Goal: Task Accomplishment & Management: Manage account settings

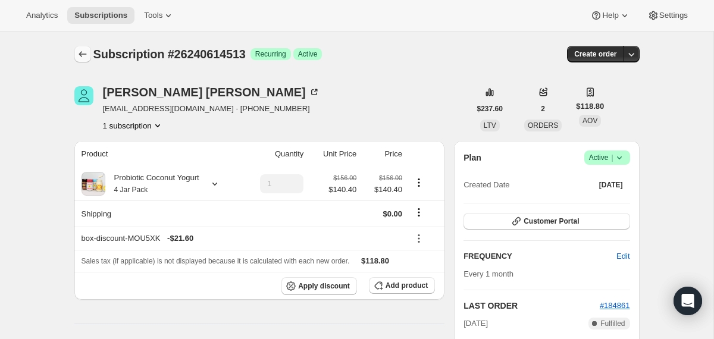
click at [83, 59] on icon "Subscriptions" at bounding box center [83, 54] width 12 height 12
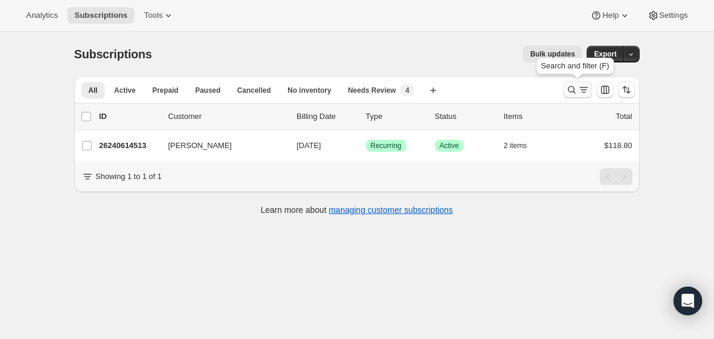
click at [571, 92] on icon "Search and filter results" at bounding box center [572, 90] width 12 height 12
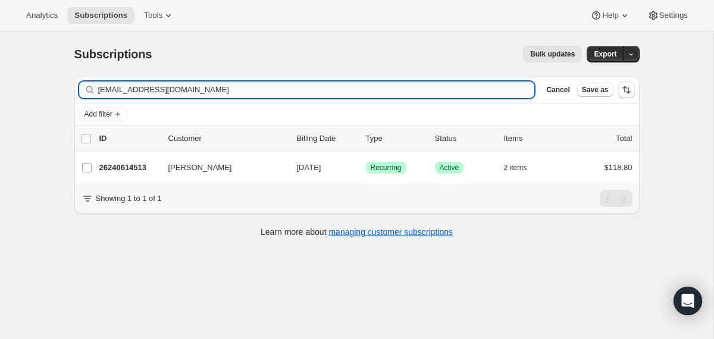
click at [399, 92] on input "[EMAIL_ADDRESS][DOMAIN_NAME]" at bounding box center [316, 90] width 437 height 17
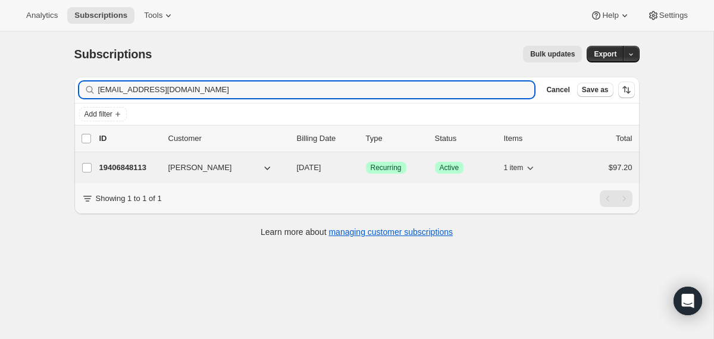
type input "[EMAIL_ADDRESS][DOMAIN_NAME]"
click at [293, 170] on div "19406848113 [PERSON_NAME] [DATE] Success Recurring Success Active 1 item $97.20" at bounding box center [365, 167] width 533 height 17
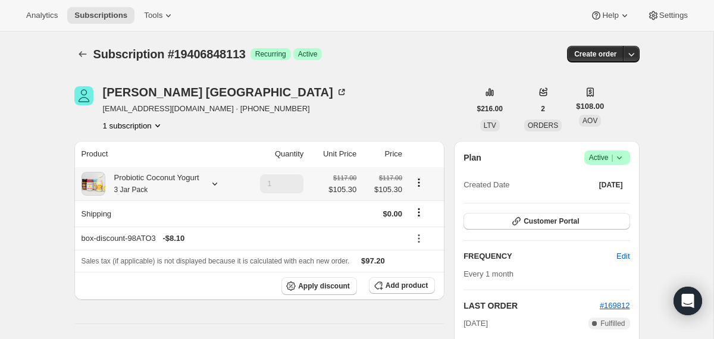
click at [184, 188] on div "Probiotic Coconut Yogurt 3 Jar Pack" at bounding box center [152, 184] width 94 height 24
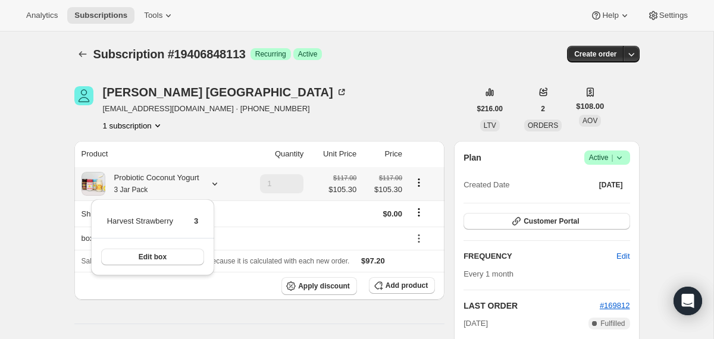
click at [184, 188] on div "Probiotic Coconut Yogurt 3 Jar Pack" at bounding box center [152, 184] width 94 height 24
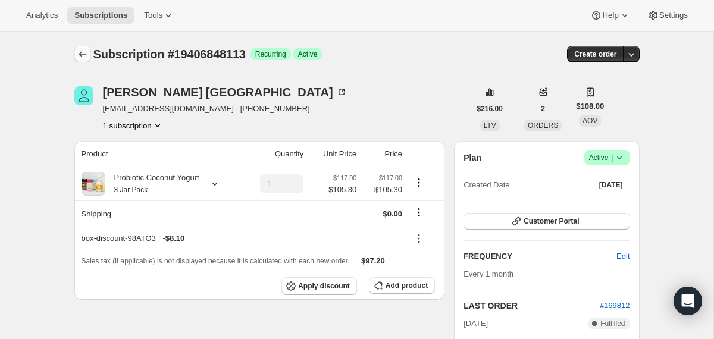
click at [82, 54] on icon "Subscriptions" at bounding box center [83, 54] width 8 height 6
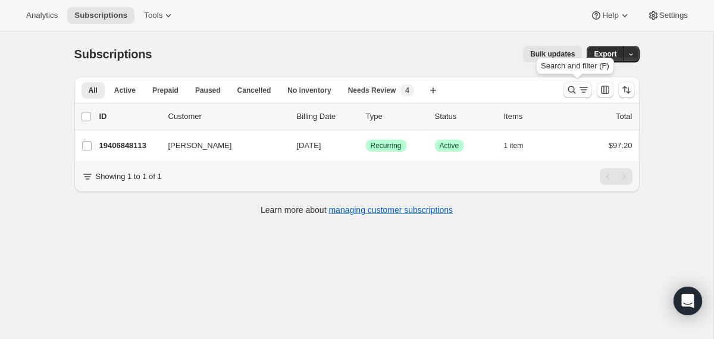
click at [571, 90] on icon "Search and filter results" at bounding box center [572, 90] width 12 height 12
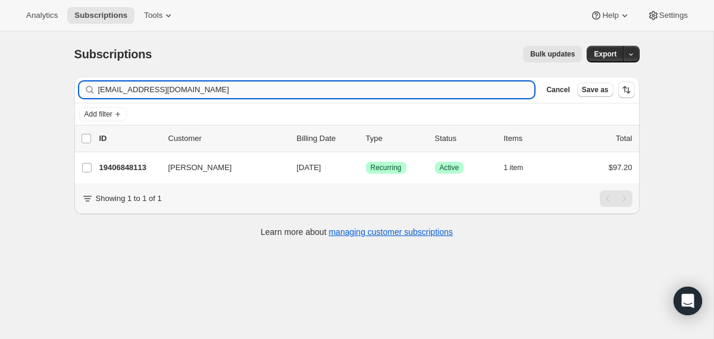
click at [441, 88] on input "[EMAIL_ADDRESS][DOMAIN_NAME]" at bounding box center [316, 90] width 437 height 17
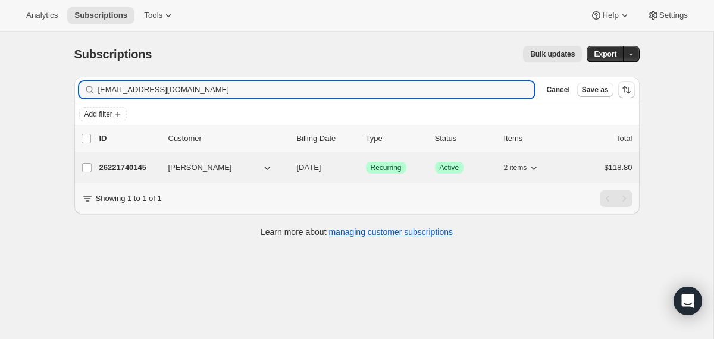
type input "[EMAIL_ADDRESS][DOMAIN_NAME]"
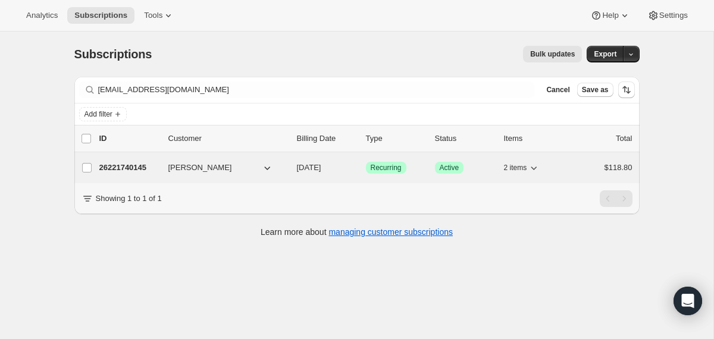
click at [292, 171] on div "26221740145 [PERSON_NAME] [DATE] Success Recurring Success Active 2 items $118.…" at bounding box center [365, 167] width 533 height 17
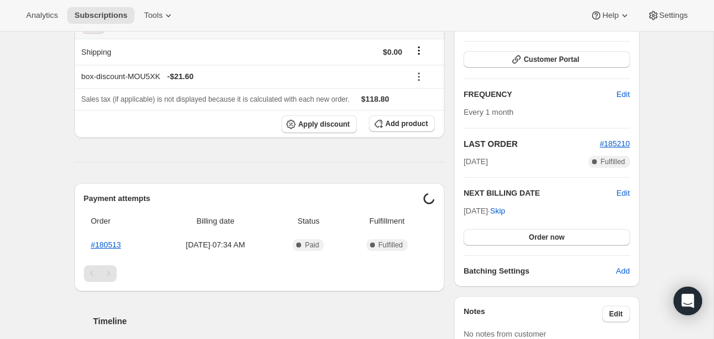
scroll to position [171, 0]
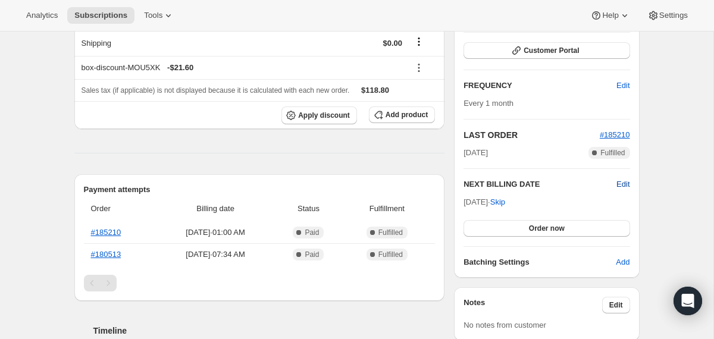
click at [624, 184] on span "Edit" at bounding box center [622, 184] width 13 height 12
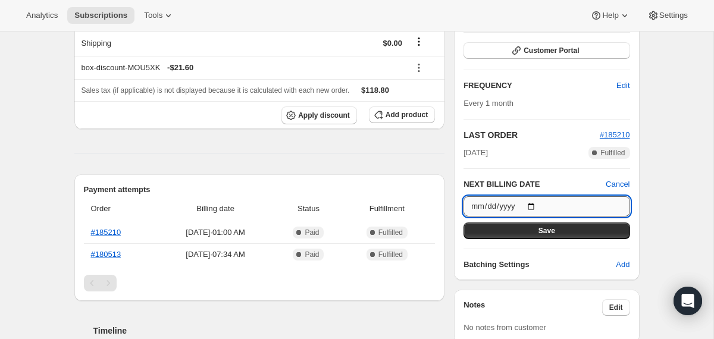
click at [537, 203] on input "[DATE]" at bounding box center [546, 206] width 166 height 20
click at [533, 209] on input "[DATE]" at bounding box center [546, 206] width 166 height 20
type input "[DATE]"
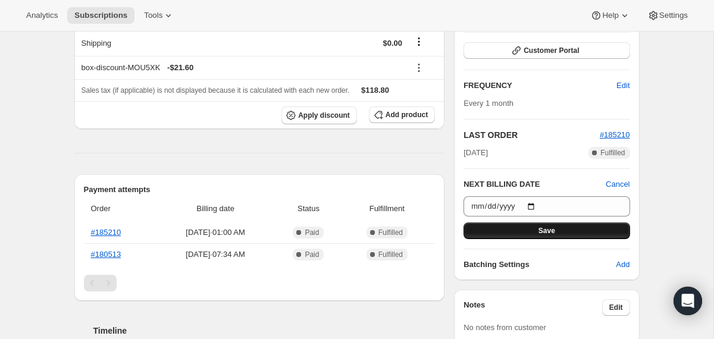
click at [517, 236] on button "Save" at bounding box center [546, 231] width 166 height 17
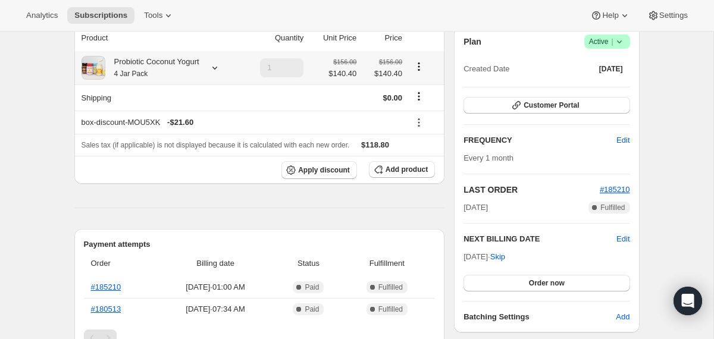
scroll to position [0, 0]
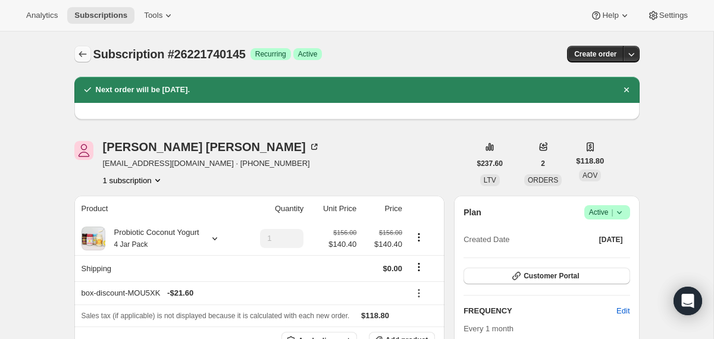
click at [77, 59] on icon "Subscriptions" at bounding box center [83, 54] width 12 height 12
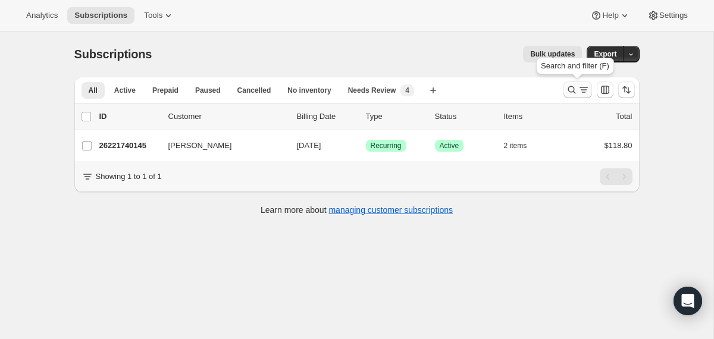
click at [566, 90] on icon "Search and filter results" at bounding box center [572, 90] width 12 height 12
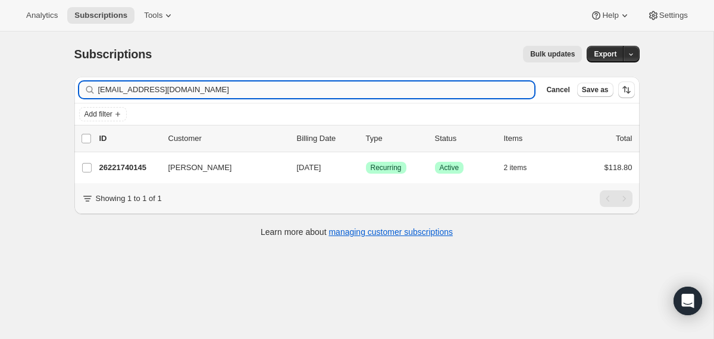
click at [393, 87] on input "[EMAIL_ADDRESS][DOMAIN_NAME]" at bounding box center [316, 90] width 437 height 17
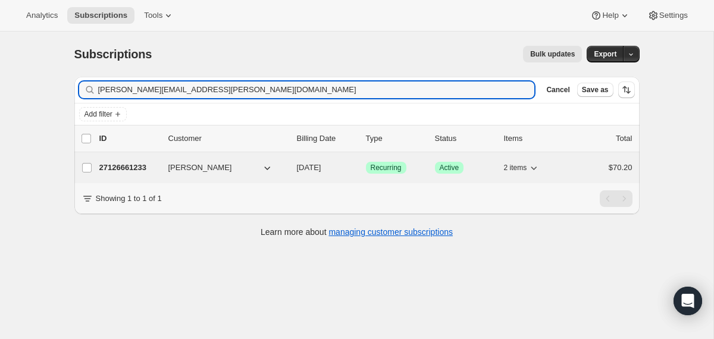
type input "[PERSON_NAME][EMAIL_ADDRESS][PERSON_NAME][DOMAIN_NAME]"
click at [297, 171] on span "[DATE]" at bounding box center [309, 167] width 24 height 9
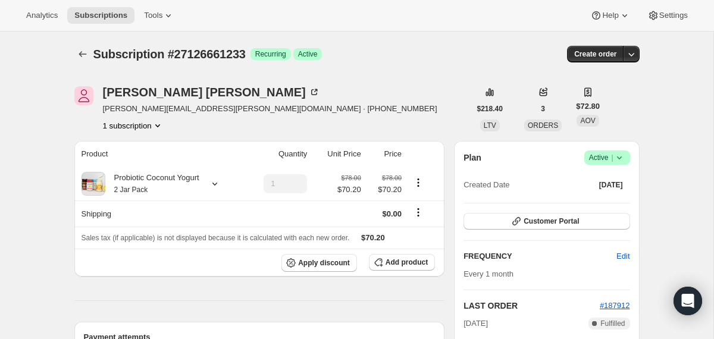
click at [621, 155] on icon at bounding box center [619, 158] width 12 height 12
click at [606, 202] on span "Cancel subscription" at bounding box center [602, 201] width 67 height 9
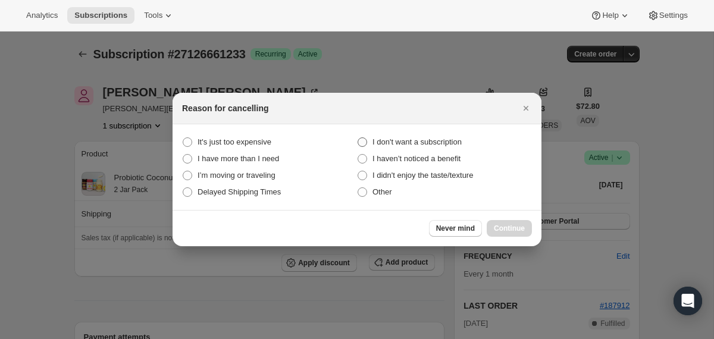
click at [450, 143] on span "I don't want a subscription" at bounding box center [416, 141] width 89 height 9
click at [358, 138] on subscription "I don't want a subscription" at bounding box center [358, 137] width 1 height 1
radio subscription "true"
click at [495, 227] on span "Continue" at bounding box center [509, 229] width 31 height 10
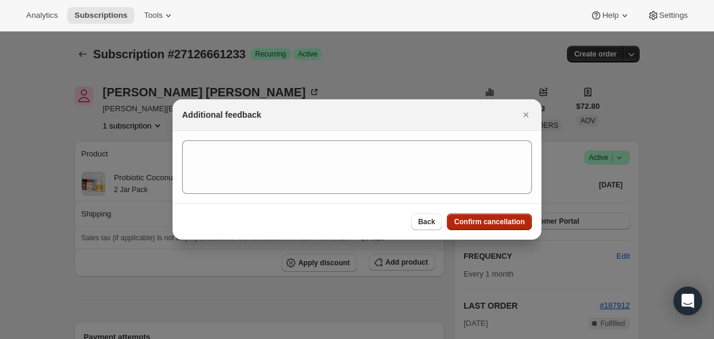
click at [495, 227] on button "Confirm cancellation" at bounding box center [489, 222] width 85 height 17
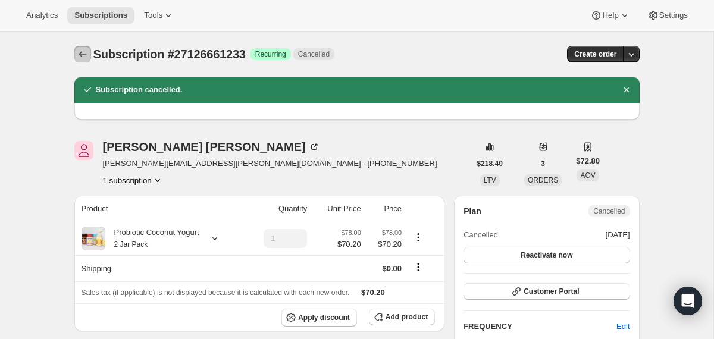
click at [79, 55] on icon "Subscriptions" at bounding box center [83, 54] width 12 height 12
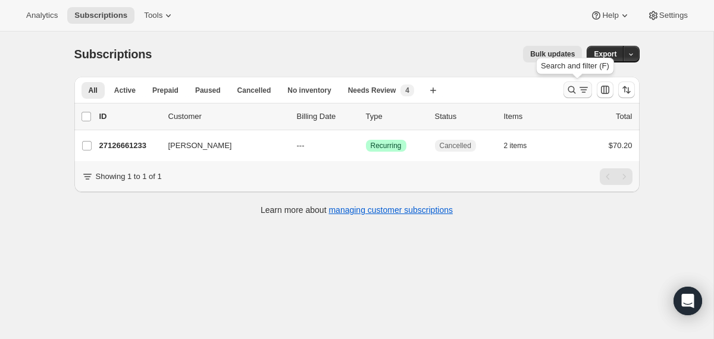
click at [574, 92] on icon "Search and filter results" at bounding box center [572, 90] width 12 height 12
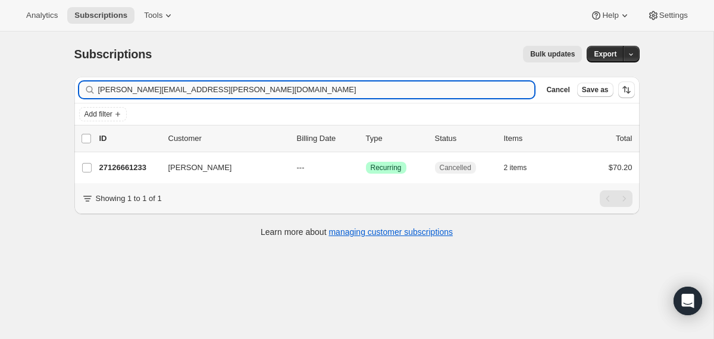
click at [446, 88] on input "[PERSON_NAME][EMAIL_ADDRESS][PERSON_NAME][DOMAIN_NAME]" at bounding box center [316, 90] width 437 height 17
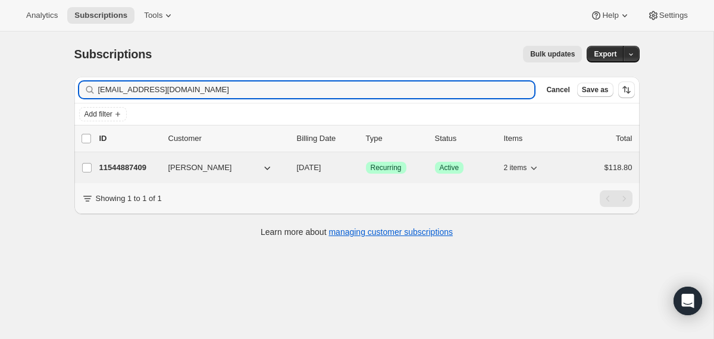
type input "[EMAIL_ADDRESS][DOMAIN_NAME]"
click at [297, 170] on span "[DATE]" at bounding box center [309, 167] width 24 height 9
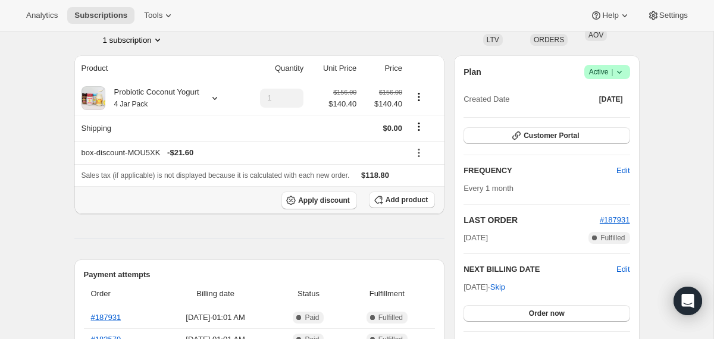
scroll to position [138, 0]
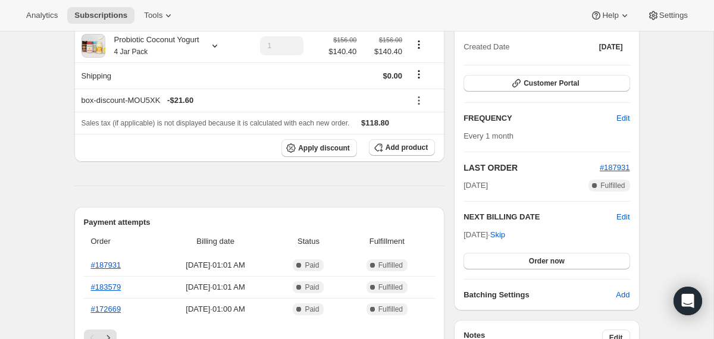
click at [632, 215] on div "Plan Success Active | Created Date [DATE] Customer Portal FREQUENCY Edit Every …" at bounding box center [546, 157] width 185 height 308
click at [624, 216] on span "Edit" at bounding box center [622, 217] width 13 height 12
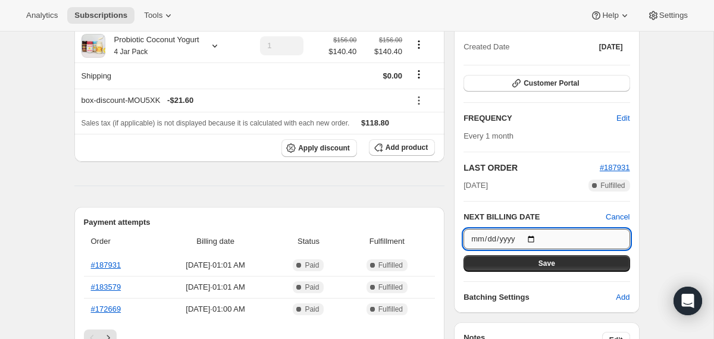
click at [538, 236] on input "[DATE]" at bounding box center [546, 239] width 166 height 20
type input "[DATE]"
click at [491, 267] on button "Save" at bounding box center [546, 263] width 166 height 17
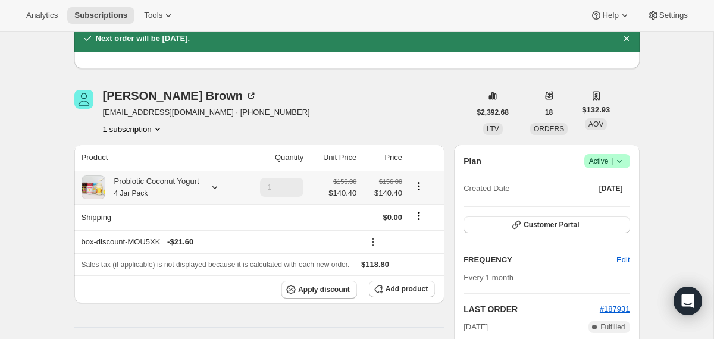
scroll to position [0, 0]
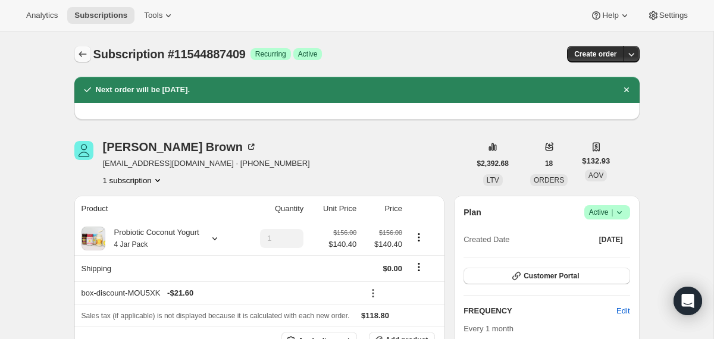
click at [84, 55] on icon "Subscriptions" at bounding box center [83, 54] width 12 height 12
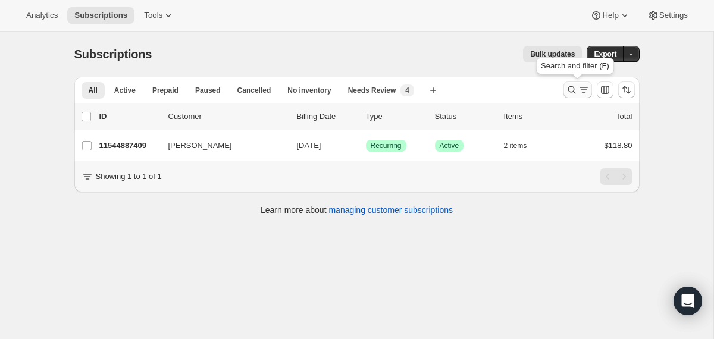
click at [570, 92] on icon "Search and filter results" at bounding box center [572, 90] width 8 height 8
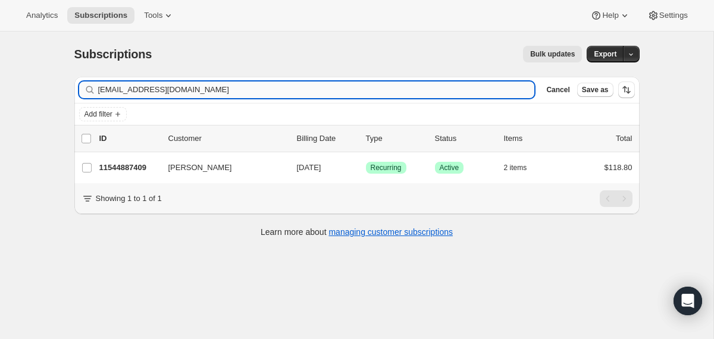
click at [406, 95] on input "[EMAIL_ADDRESS][DOMAIN_NAME]" at bounding box center [316, 90] width 437 height 17
click at [218, 94] on input "[EMAIL_ADDRESS][DOMAIN_NAME]" at bounding box center [305, 90] width 415 height 17
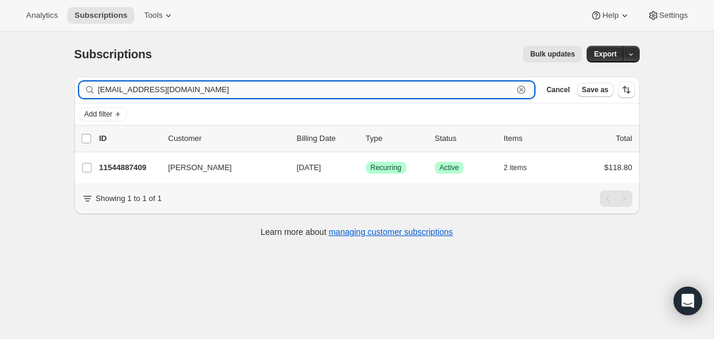
click at [218, 94] on input "[EMAIL_ADDRESS][DOMAIN_NAME]" at bounding box center [305, 90] width 415 height 17
paste input "[EMAIL_ADDRESS]"
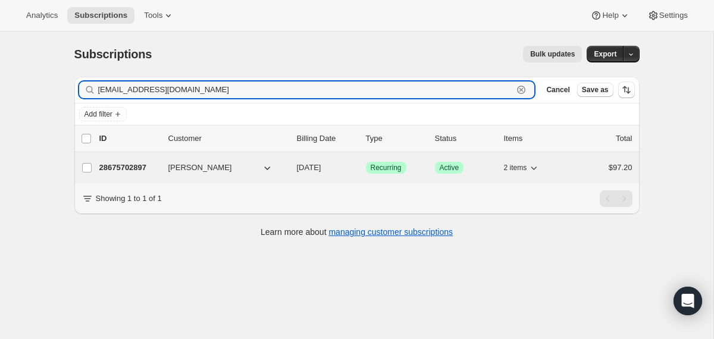
type input "[EMAIL_ADDRESS][DOMAIN_NAME]"
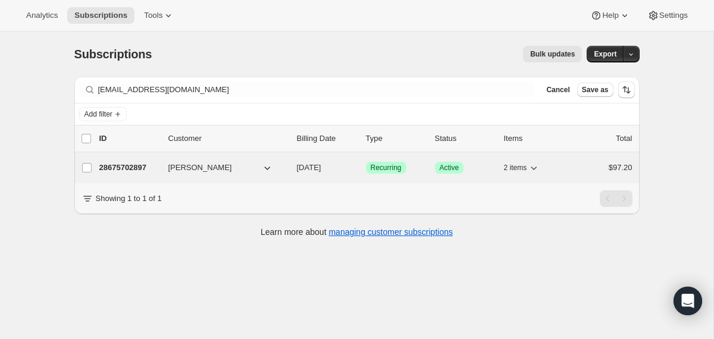
click at [293, 171] on div "28675702897 [PERSON_NAME] [DATE] Success Recurring Success Active 2 items $97.20" at bounding box center [365, 167] width 533 height 17
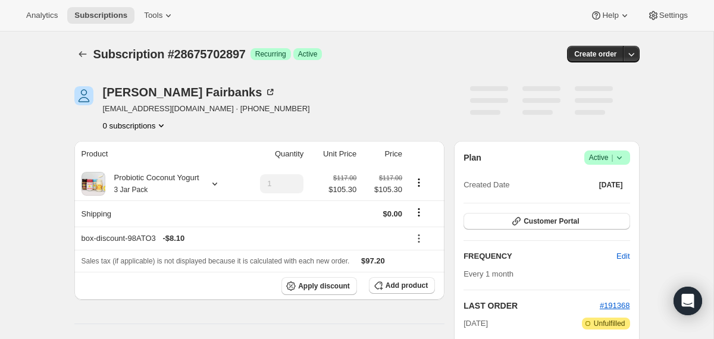
click at [616, 161] on icon at bounding box center [619, 158] width 12 height 12
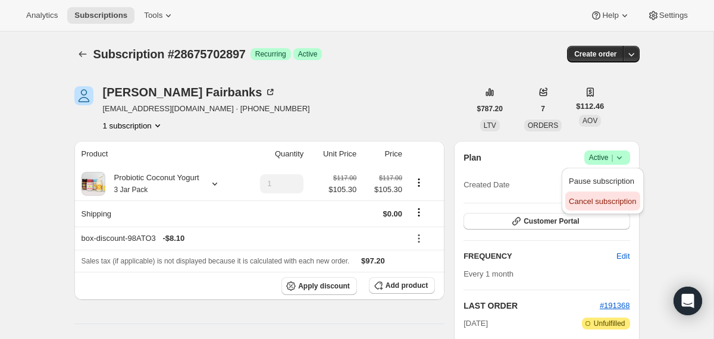
click at [616, 196] on span "Cancel subscription" at bounding box center [602, 202] width 67 height 12
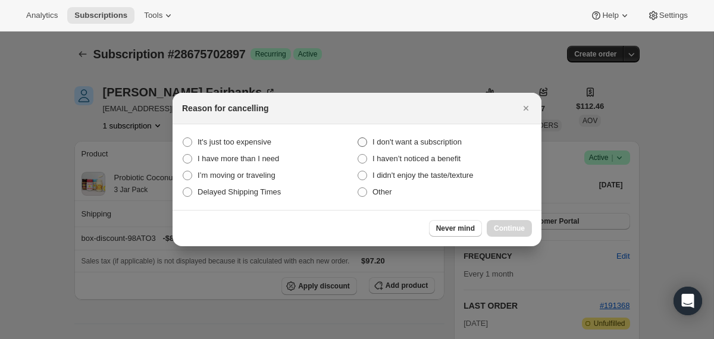
click at [421, 146] on span "I don't want a subscription" at bounding box center [416, 142] width 89 height 12
click at [358, 138] on subscription "I don't want a subscription" at bounding box center [358, 137] width 1 height 1
radio subscription "true"
click at [513, 224] on span "Continue" at bounding box center [509, 229] width 31 height 10
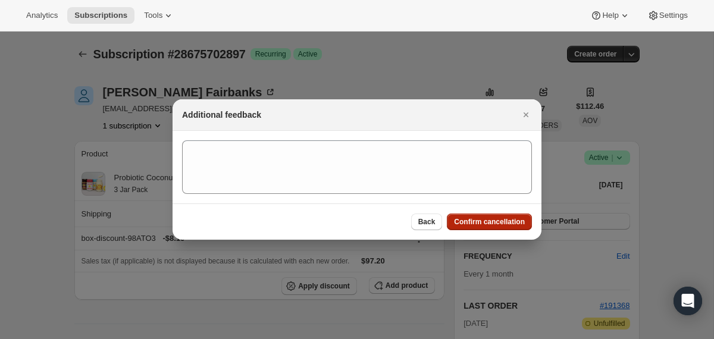
click at [513, 224] on span "Confirm cancellation" at bounding box center [489, 222] width 71 height 10
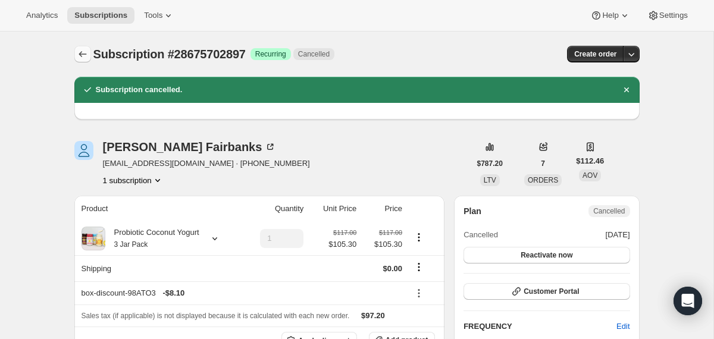
click at [79, 51] on icon "Subscriptions" at bounding box center [83, 54] width 12 height 12
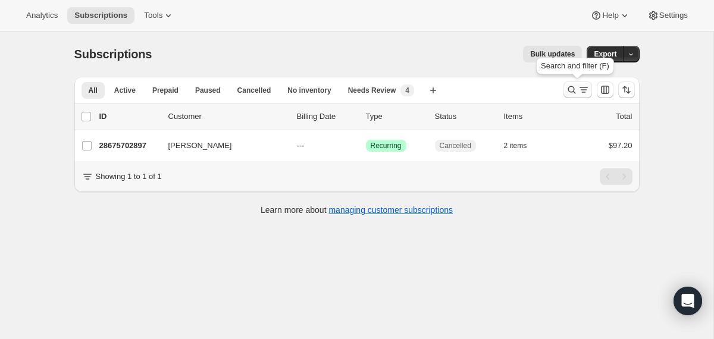
click at [570, 85] on icon "Search and filter results" at bounding box center [572, 90] width 12 height 12
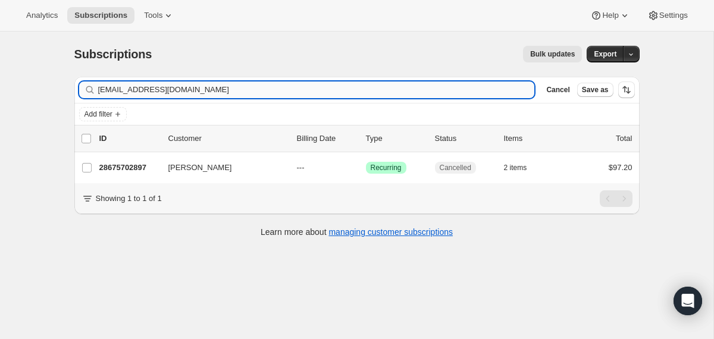
click at [432, 95] on input "[EMAIL_ADDRESS][DOMAIN_NAME]" at bounding box center [316, 90] width 437 height 17
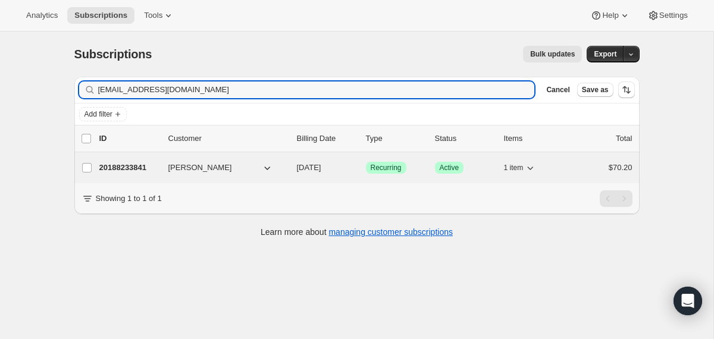
type input "[EMAIL_ADDRESS][DOMAIN_NAME]"
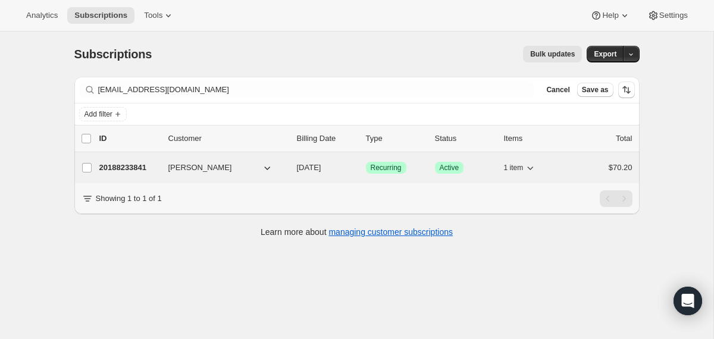
click at [297, 168] on span "[DATE]" at bounding box center [309, 167] width 24 height 9
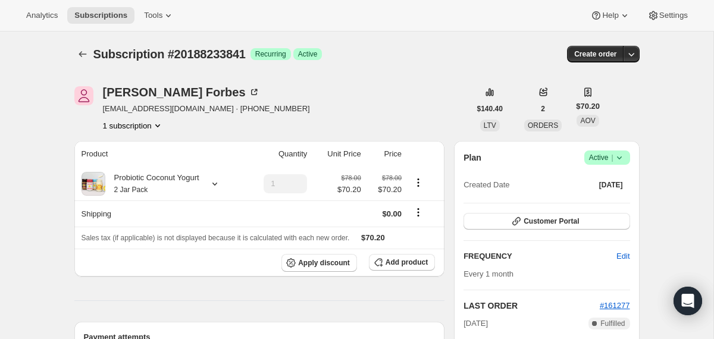
click at [621, 161] on icon at bounding box center [619, 158] width 12 height 12
click at [610, 200] on span "Cancel subscription" at bounding box center [602, 201] width 67 height 9
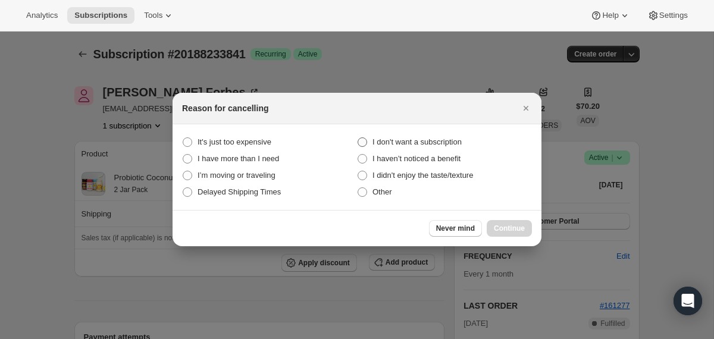
click at [444, 139] on span "I don't want a subscription" at bounding box center [416, 141] width 89 height 9
click at [358, 138] on subscription "I don't want a subscription" at bounding box center [358, 137] width 1 height 1
radio subscription "true"
click at [499, 228] on span "Continue" at bounding box center [509, 229] width 31 height 10
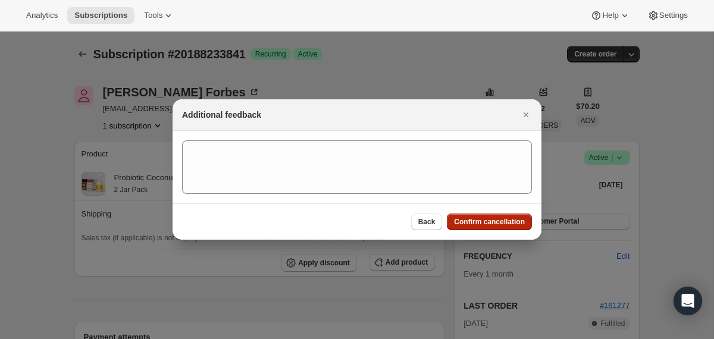
click at [499, 228] on button "Confirm cancellation" at bounding box center [489, 222] width 85 height 17
